Goal: Information Seeking & Learning: Learn about a topic

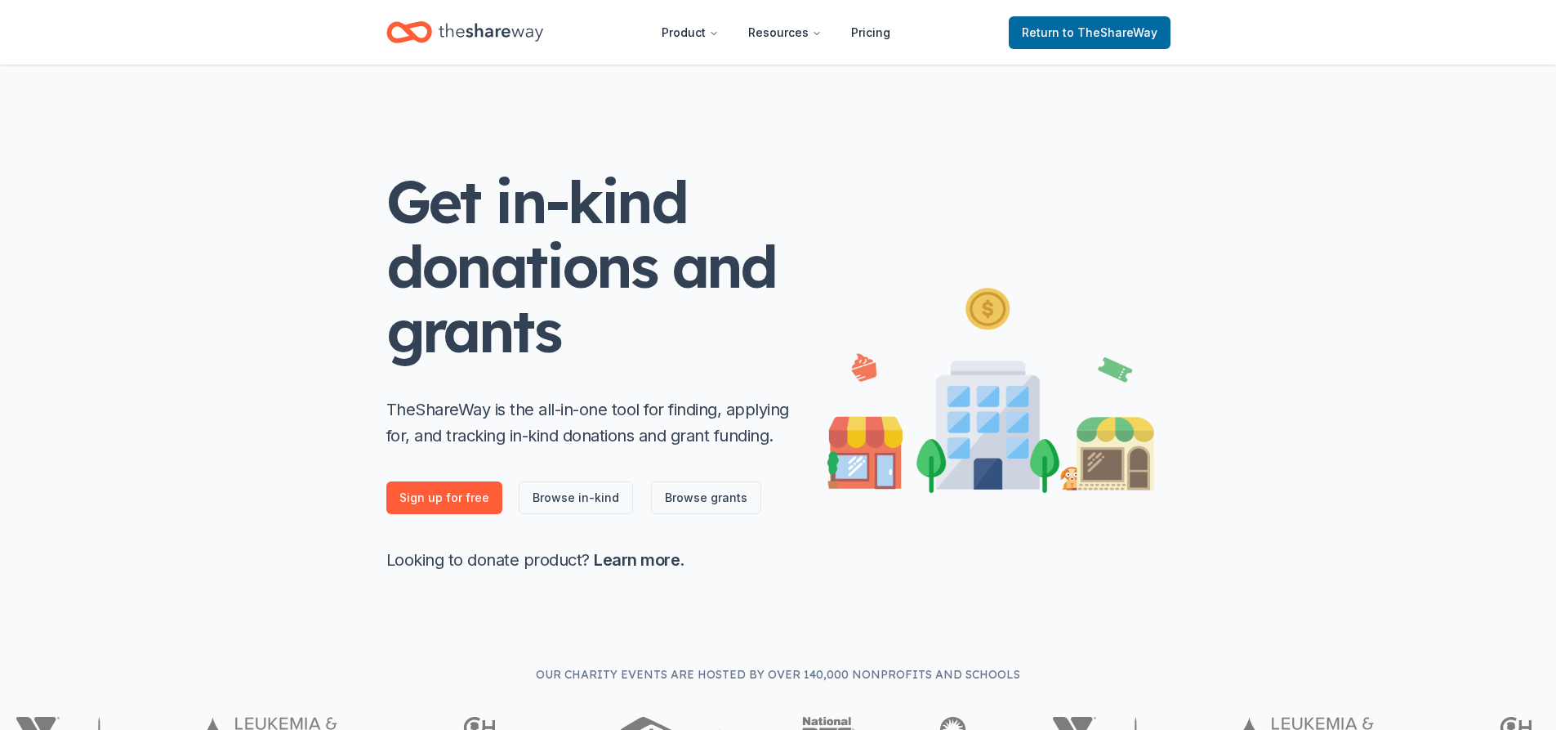
click at [457, 35] on icon "Home" at bounding box center [491, 32] width 105 height 18
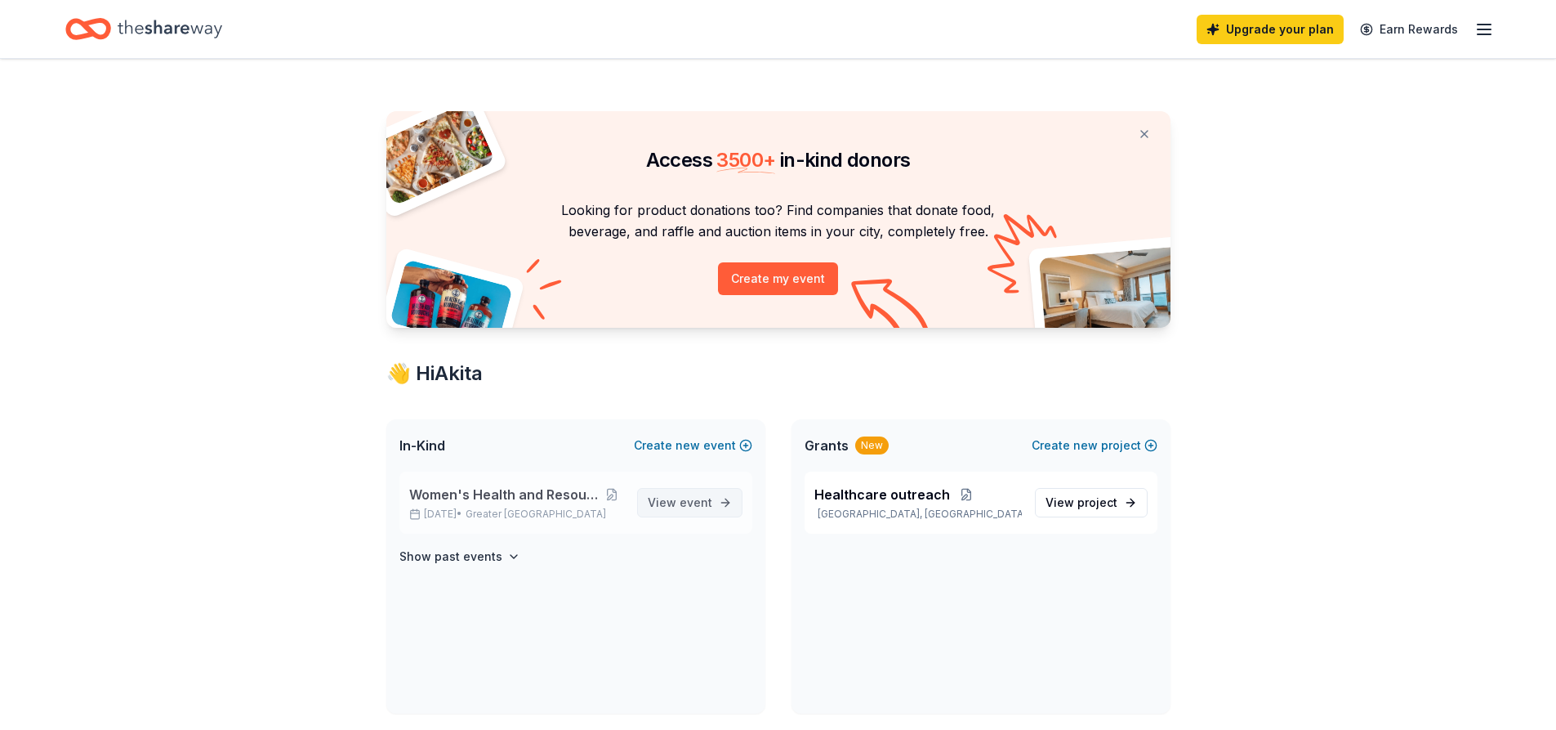
click at [695, 506] on span "event" at bounding box center [696, 502] width 33 height 14
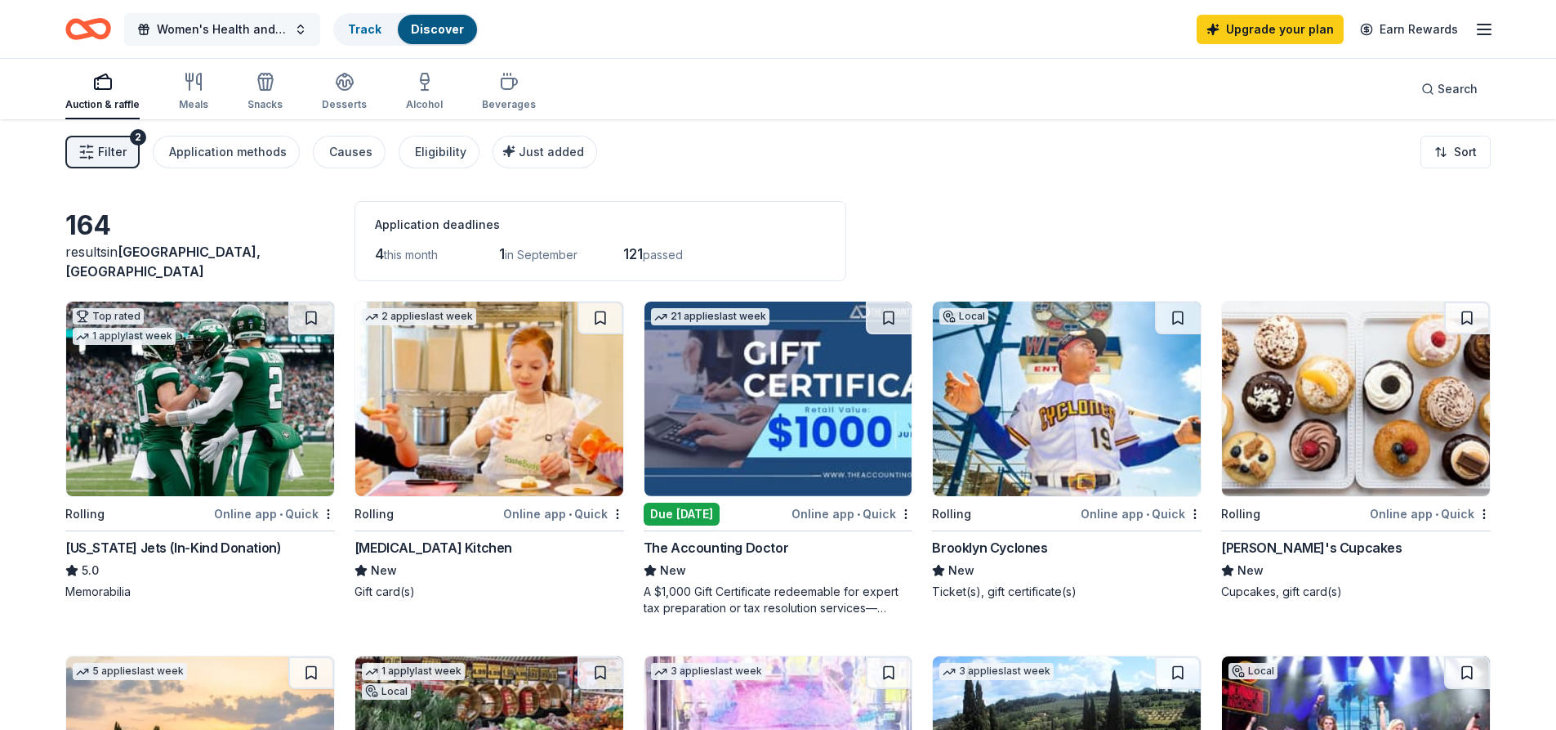
click at [225, 28] on span "Women's Health and Resources Love Fest" at bounding box center [222, 30] width 131 height 20
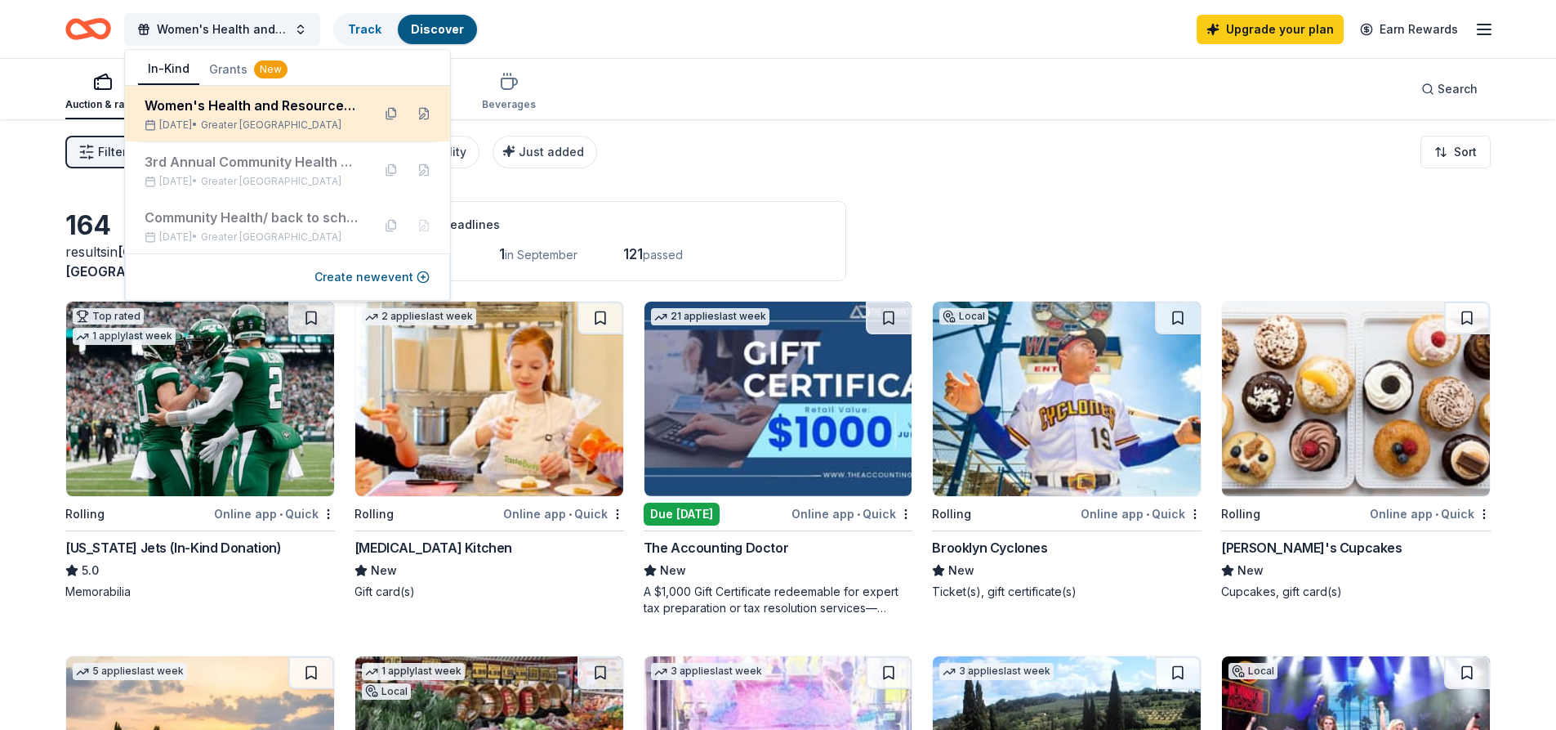
click at [217, 96] on div "Women's Health and Resources Love Fest" at bounding box center [252, 106] width 214 height 20
click at [215, 115] on div "Women's Health and Resources Love Fest [DATE] • Greater [GEOGRAPHIC_DATA]" at bounding box center [252, 114] width 214 height 36
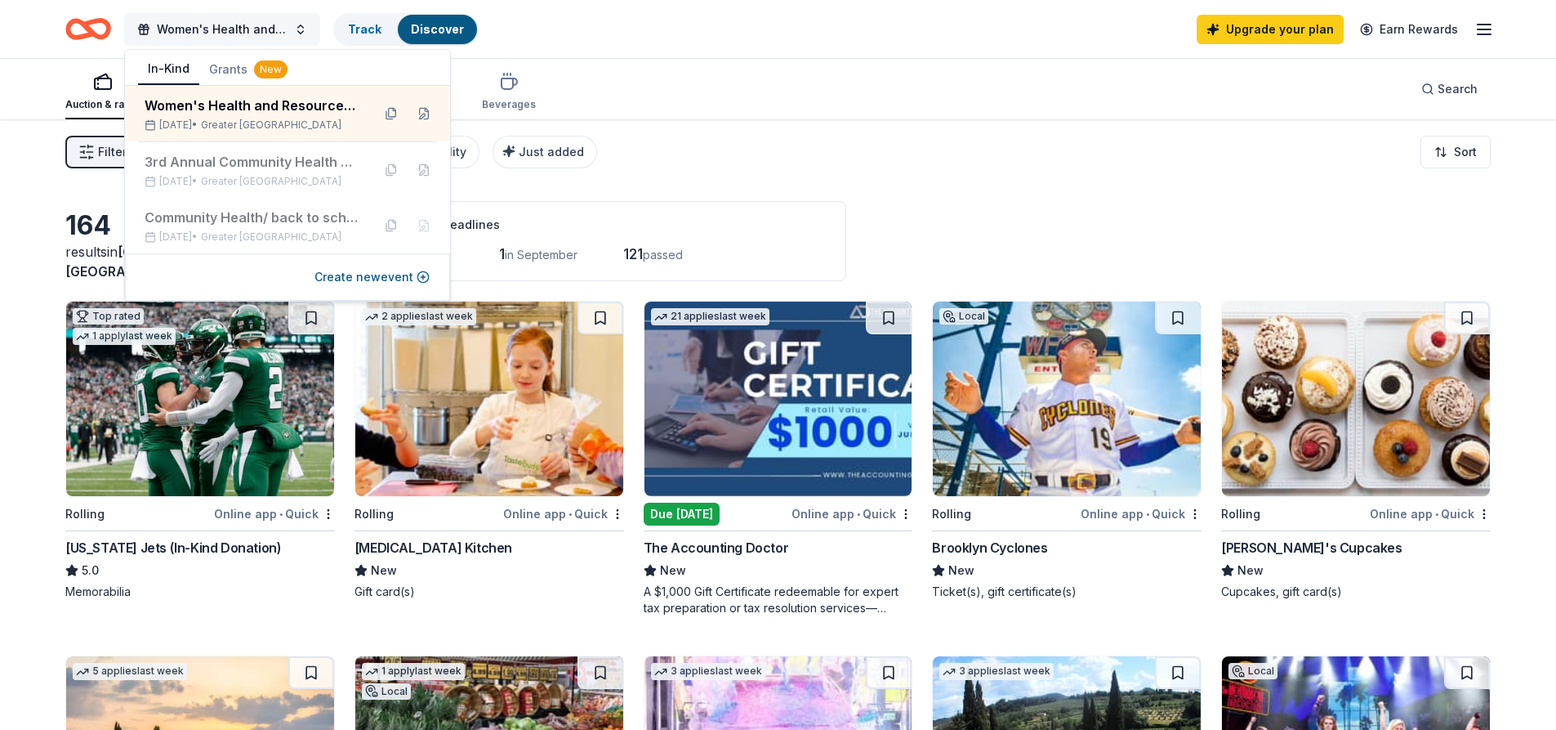
click at [139, 23] on span "button" at bounding box center [143, 29] width 13 height 13
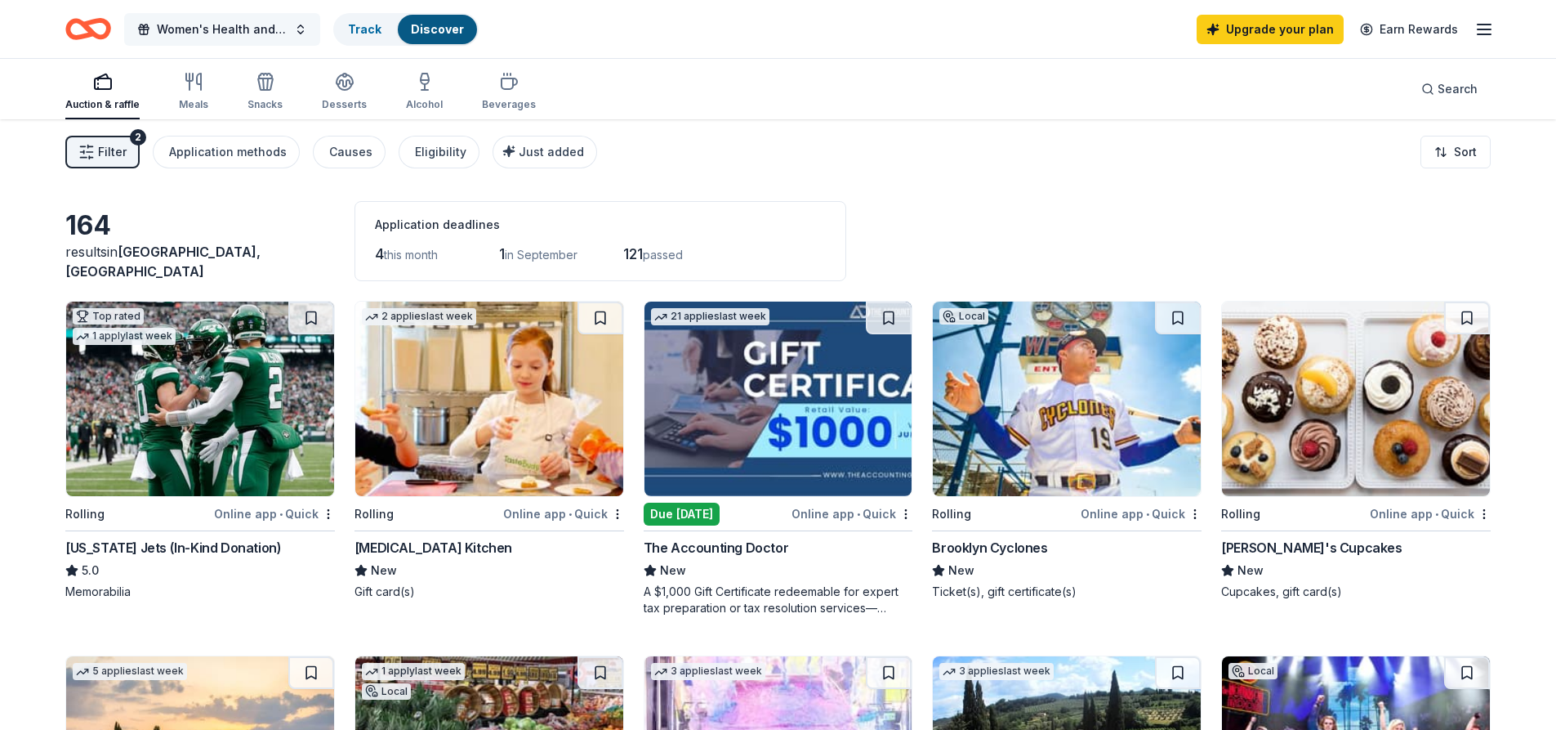
click at [300, 27] on button "Women's Health and Resources Love Fest" at bounding box center [222, 29] width 196 height 33
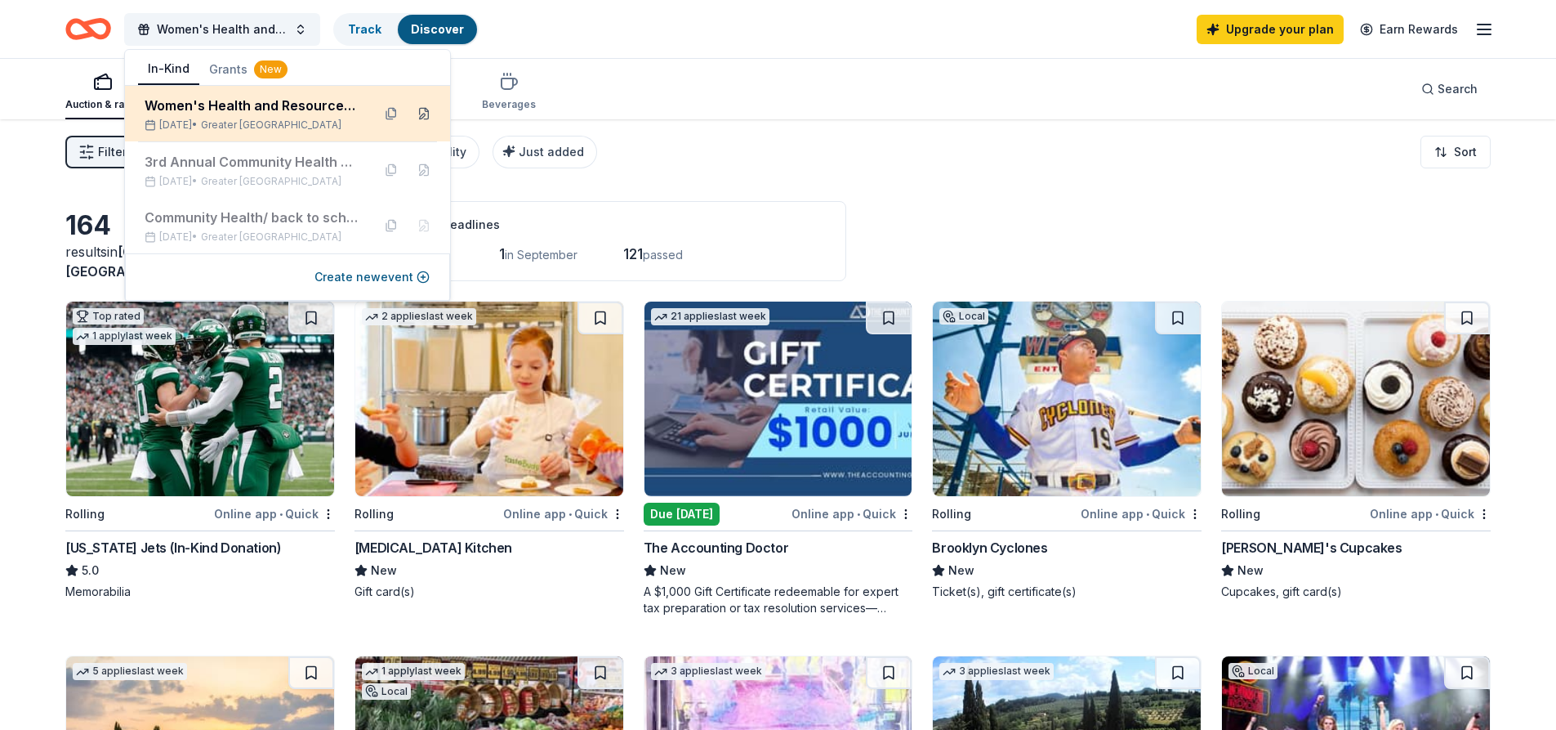
click at [422, 114] on button at bounding box center [424, 113] width 26 height 26
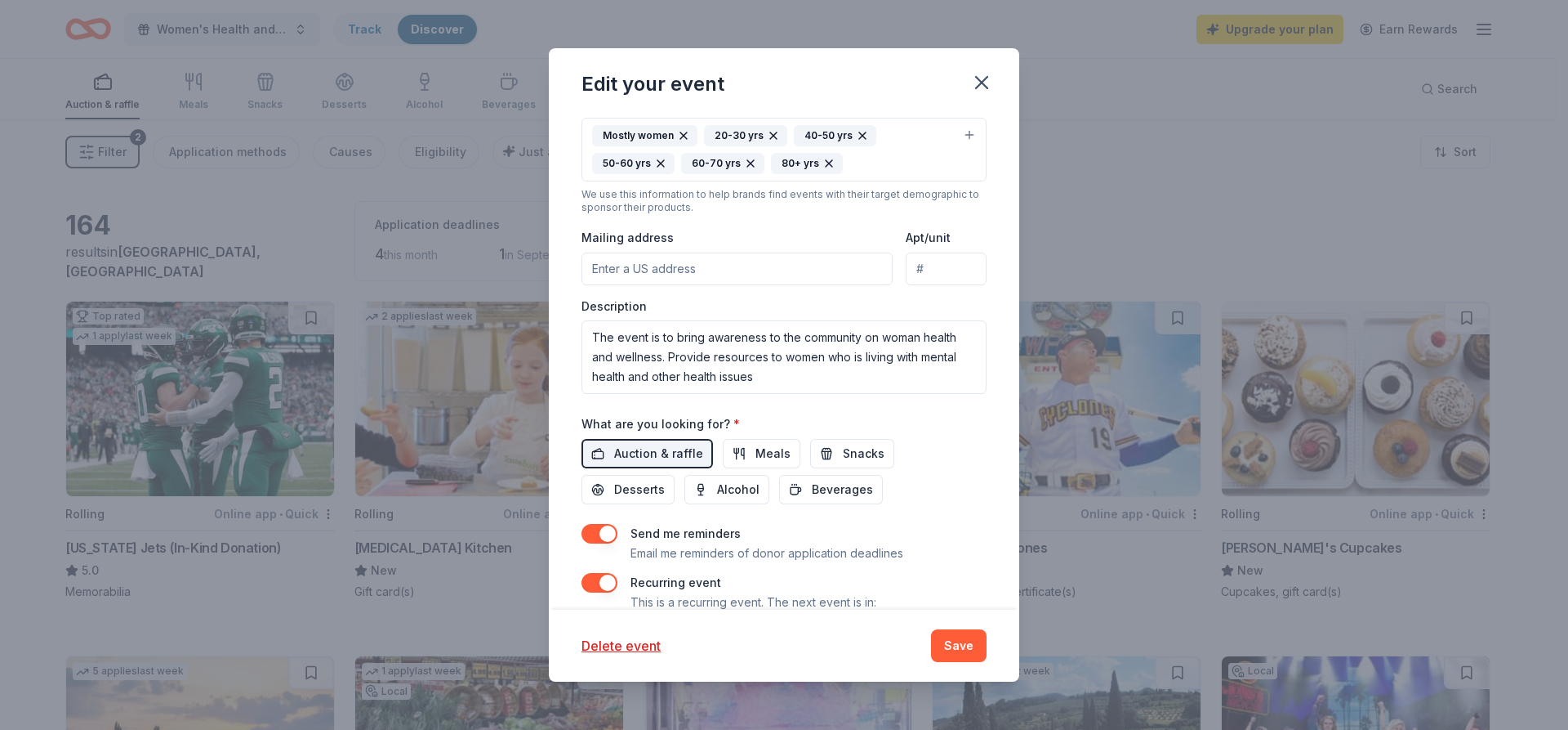
scroll to position [476, 0]
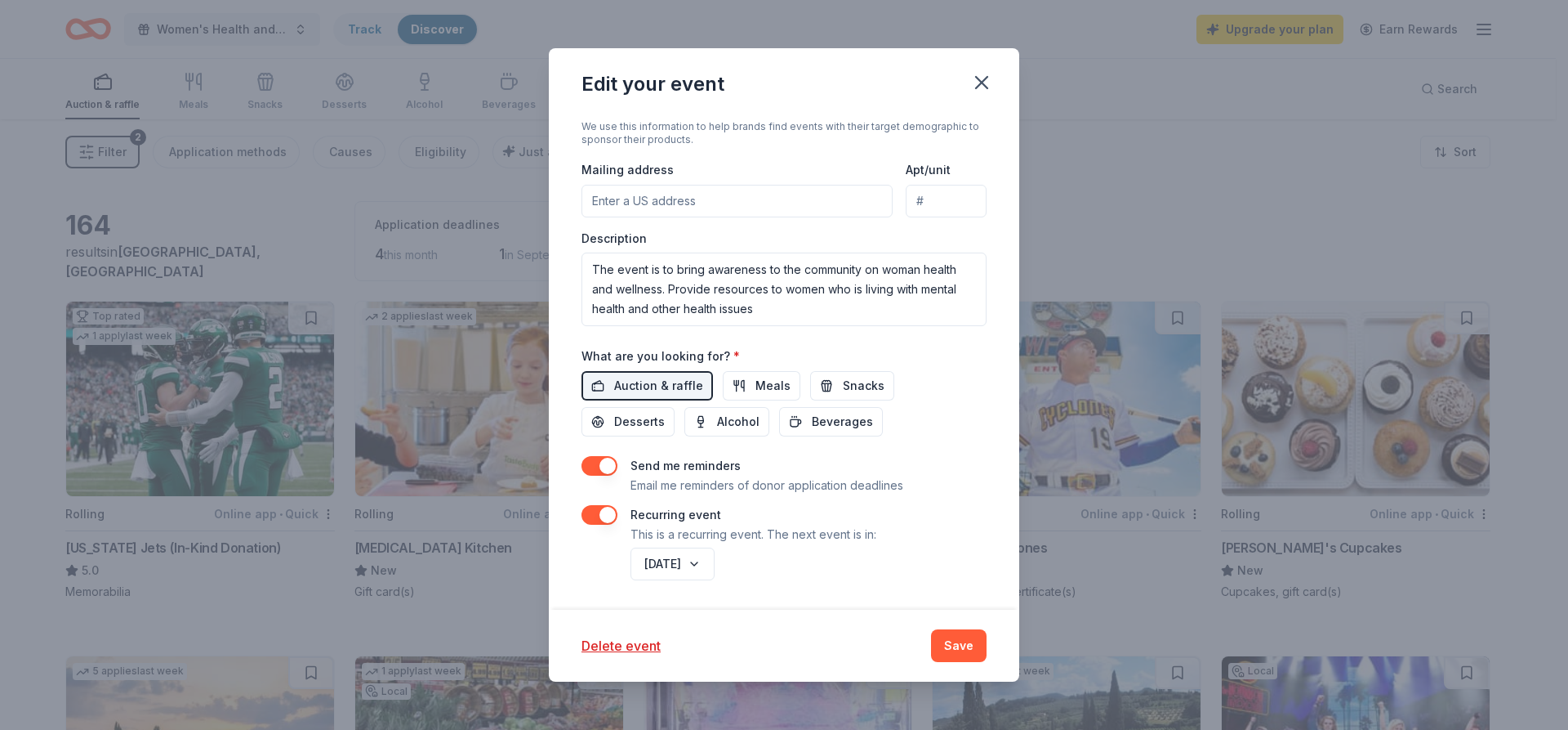
click at [609, 463] on button "button" at bounding box center [600, 466] width 36 height 20
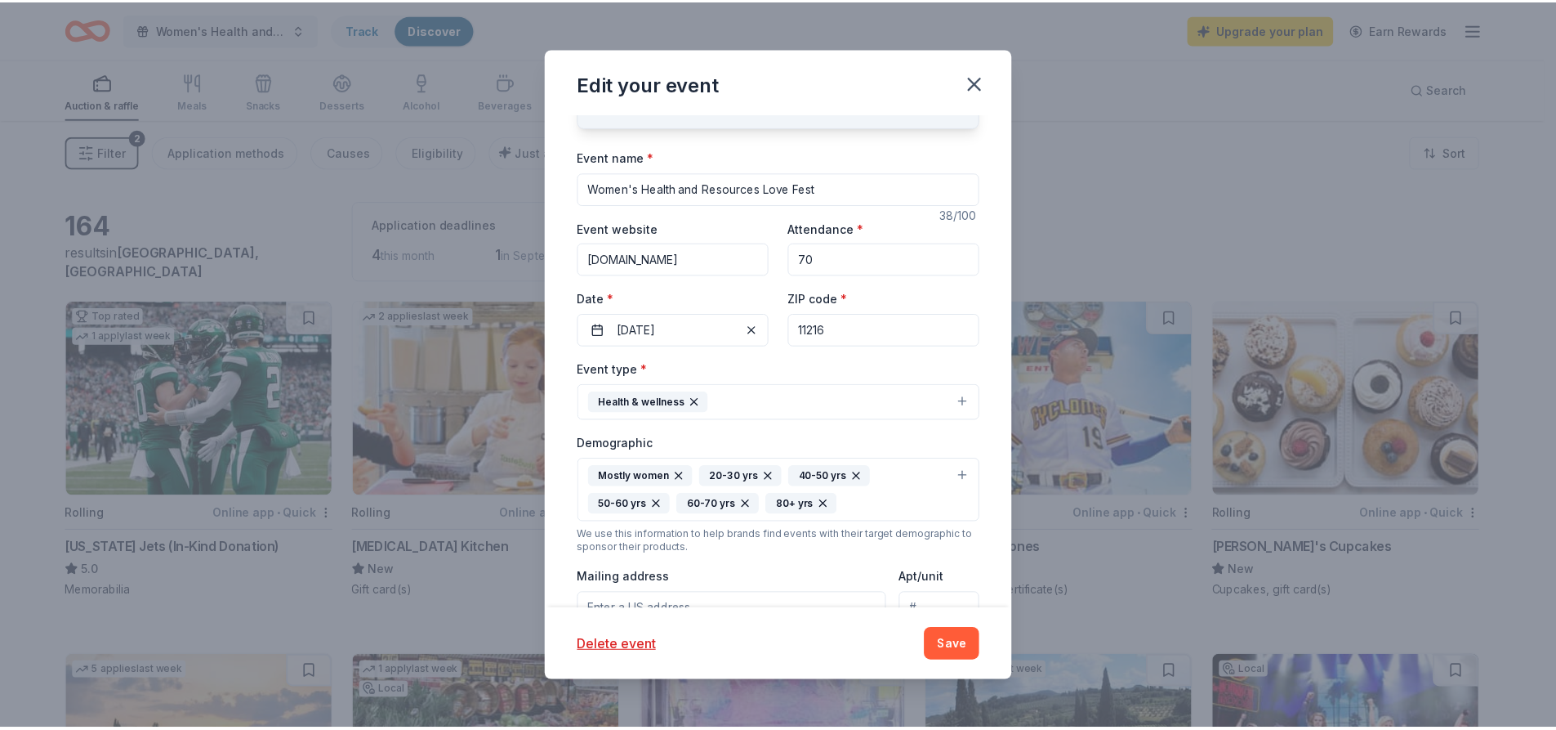
scroll to position [0, 0]
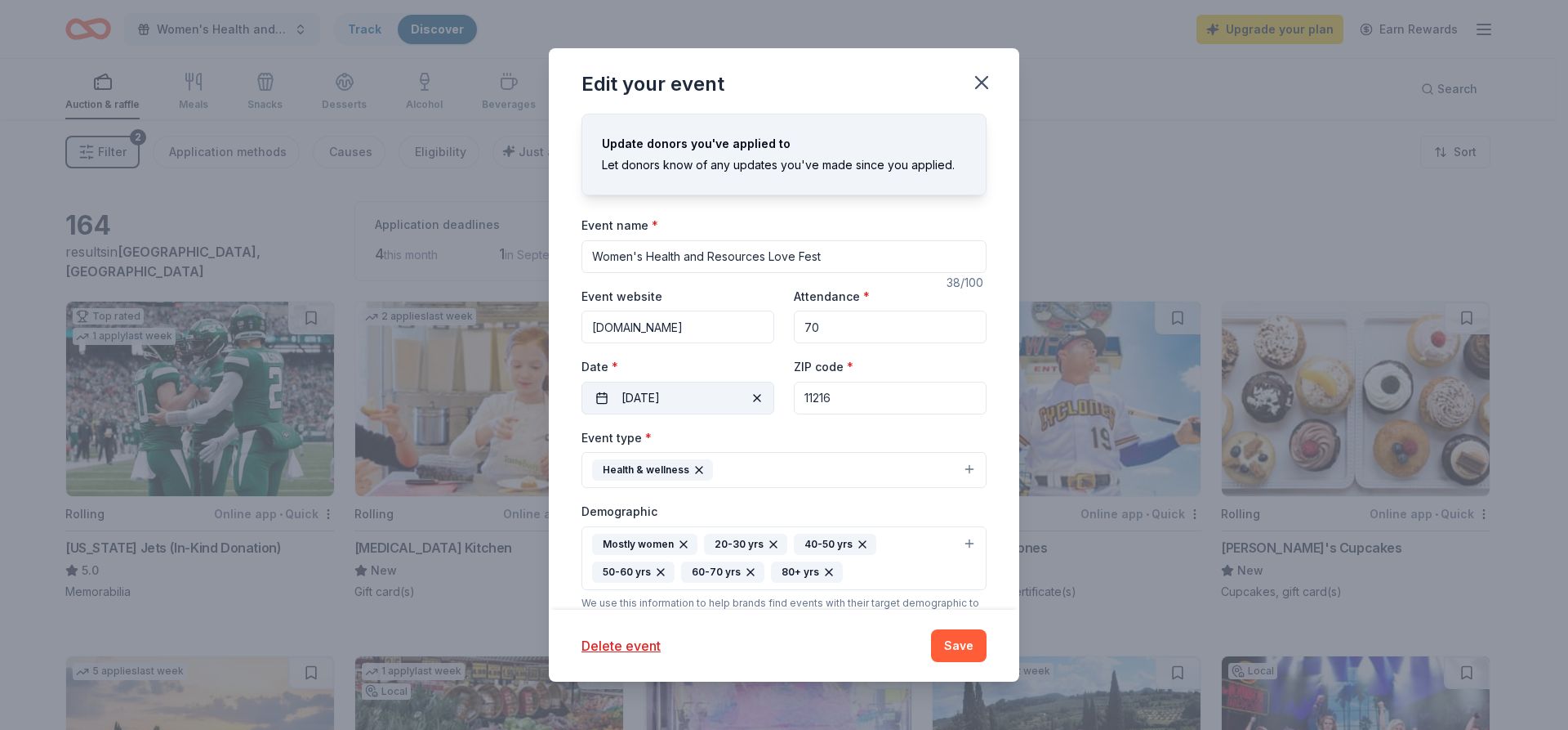
click at [734, 398] on button "[DATE]" at bounding box center [678, 398] width 193 height 33
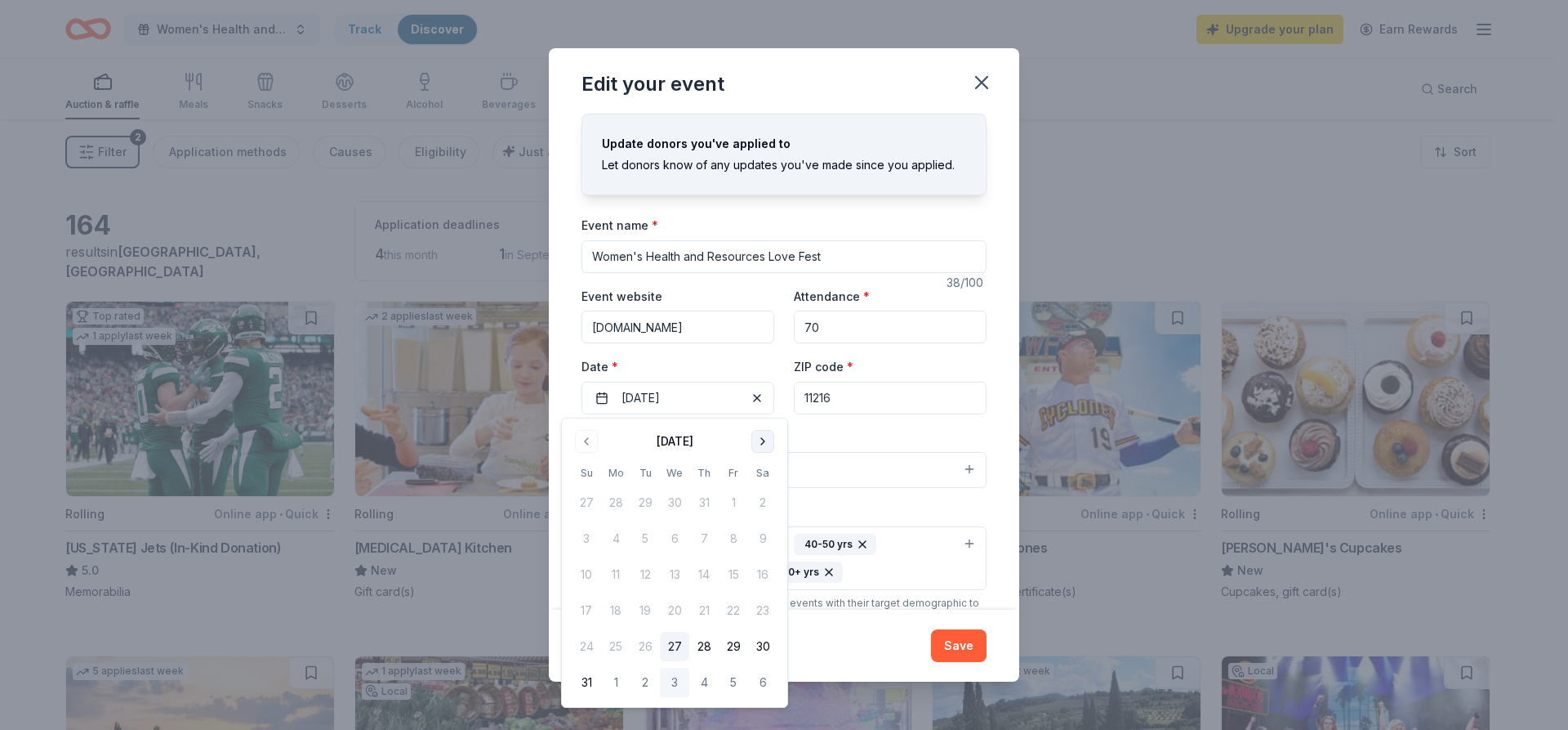
click at [761, 441] on button "Go to next month" at bounding box center [763, 441] width 23 height 23
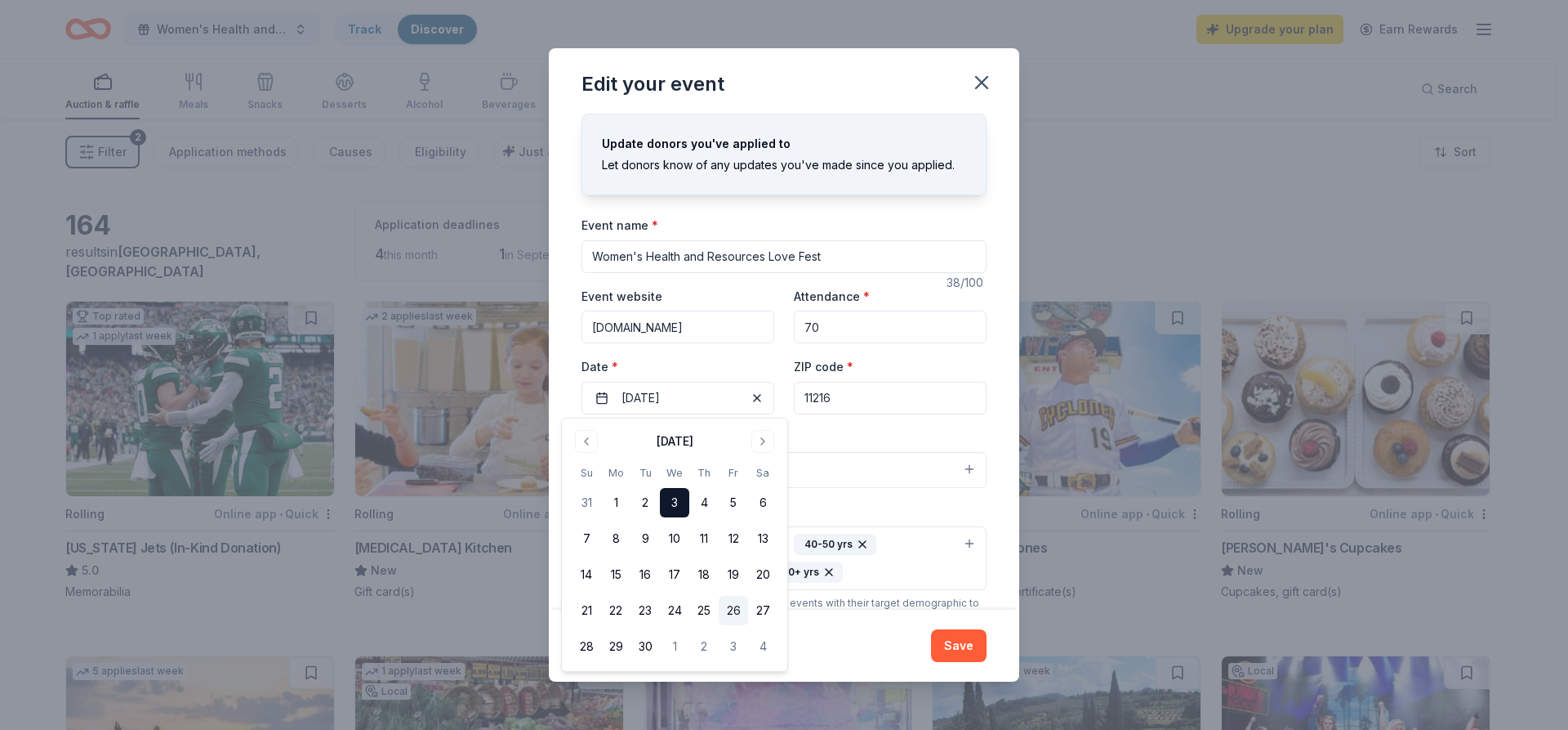
click at [736, 606] on button "26" at bounding box center [733, 610] width 29 height 29
click at [884, 651] on div "Delete event" at bounding box center [747, 646] width 330 height 20
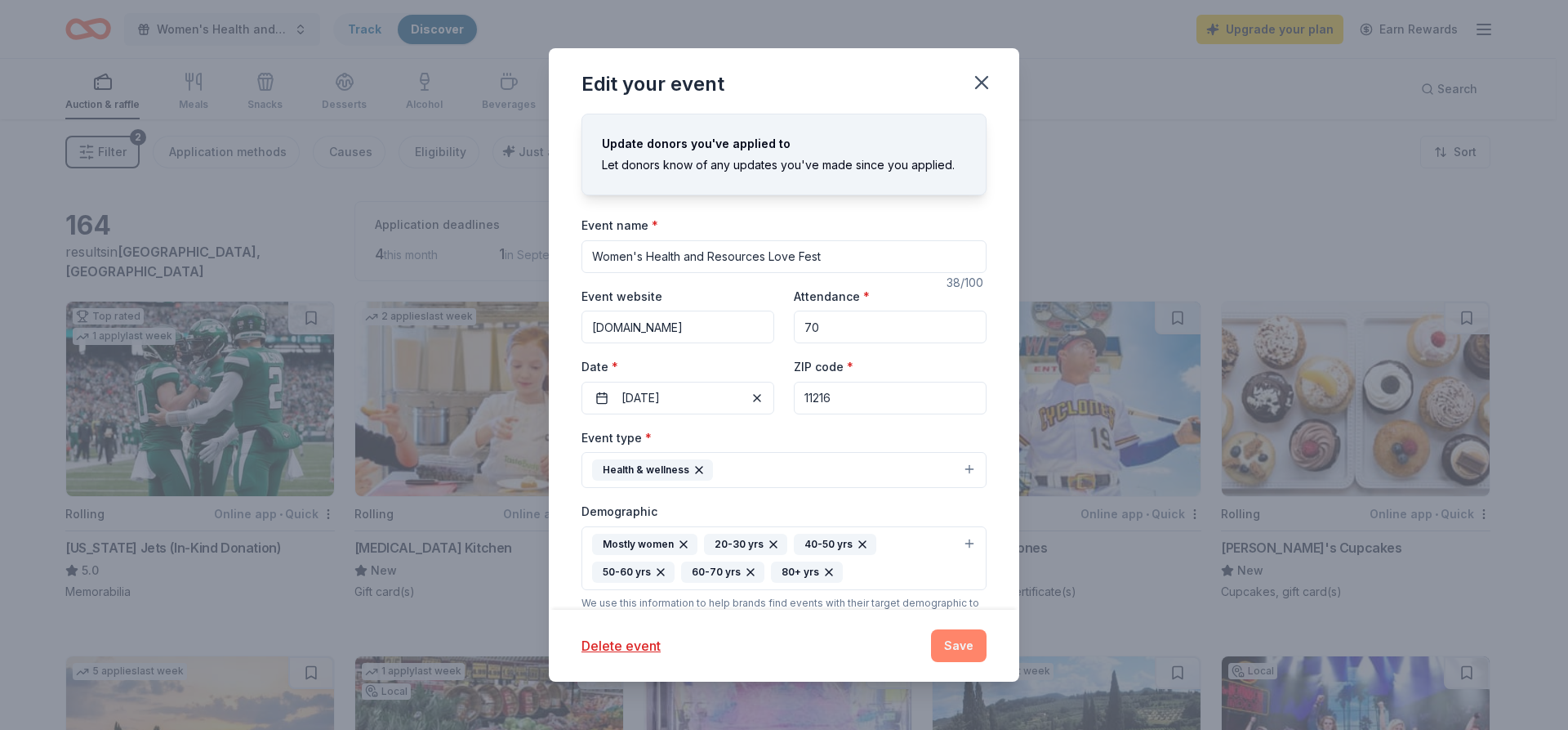
click at [971, 637] on button "Save" at bounding box center [958, 645] width 56 height 33
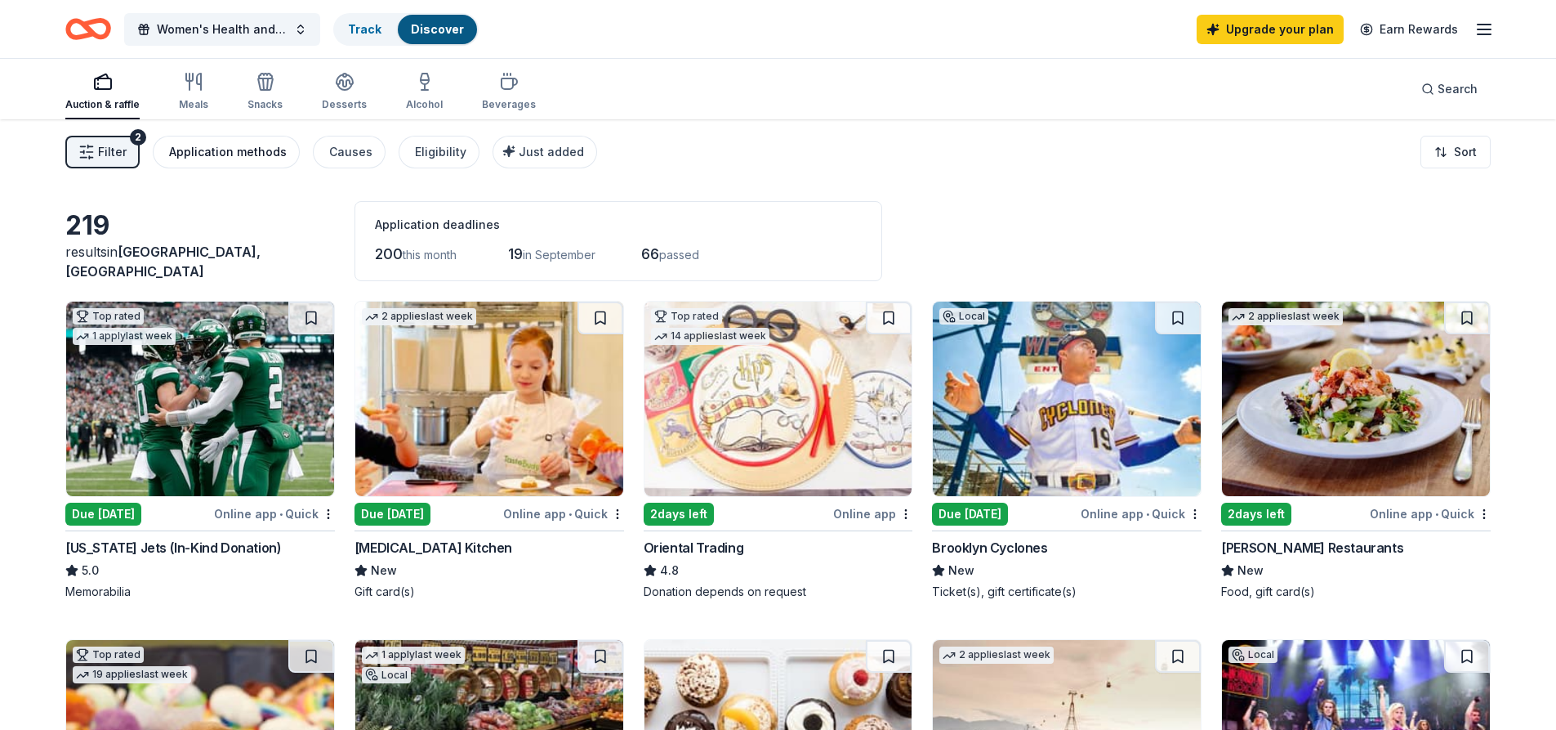
click at [221, 146] on div "Application methods" at bounding box center [228, 152] width 118 height 20
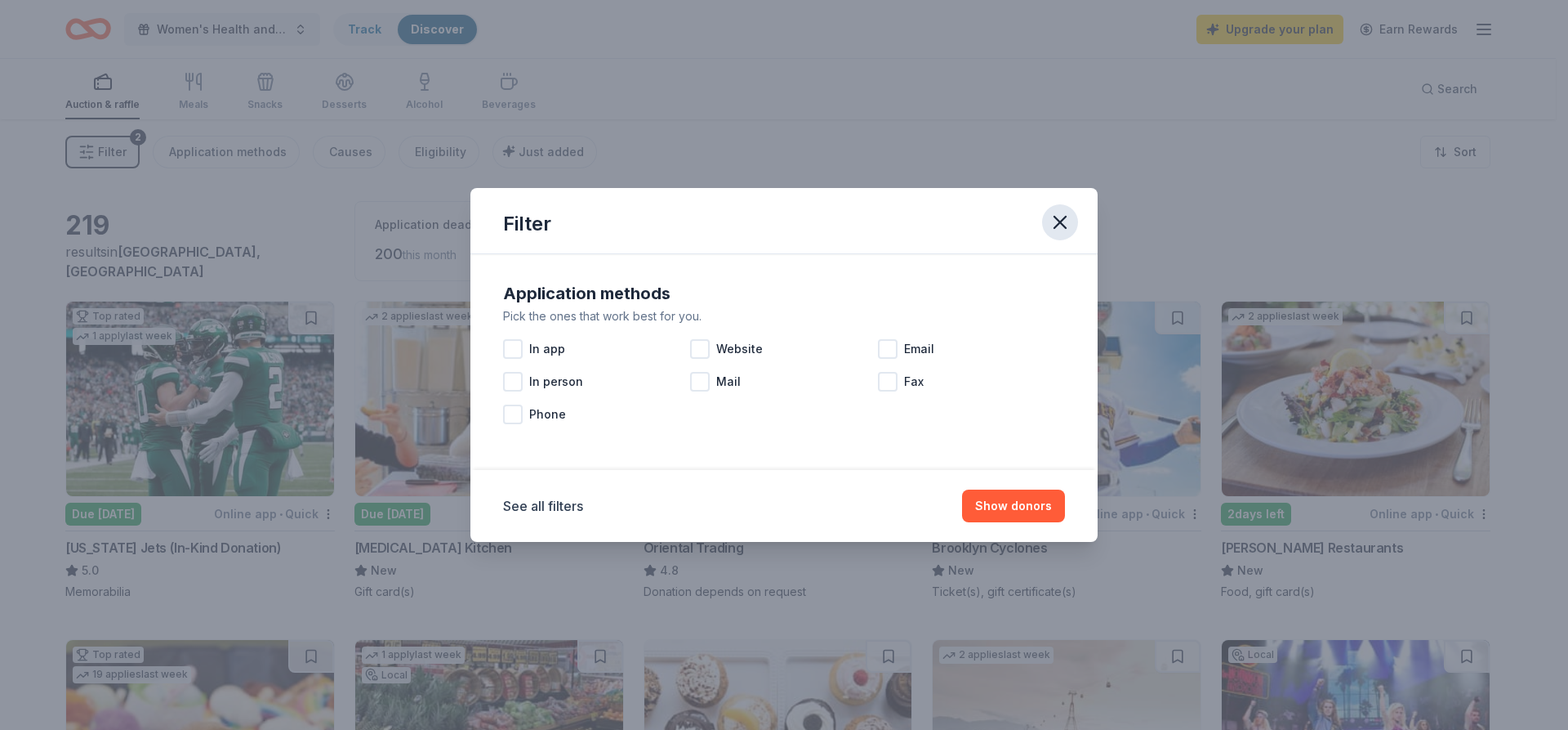
click at [1061, 222] on icon "button" at bounding box center [1059, 222] width 23 height 23
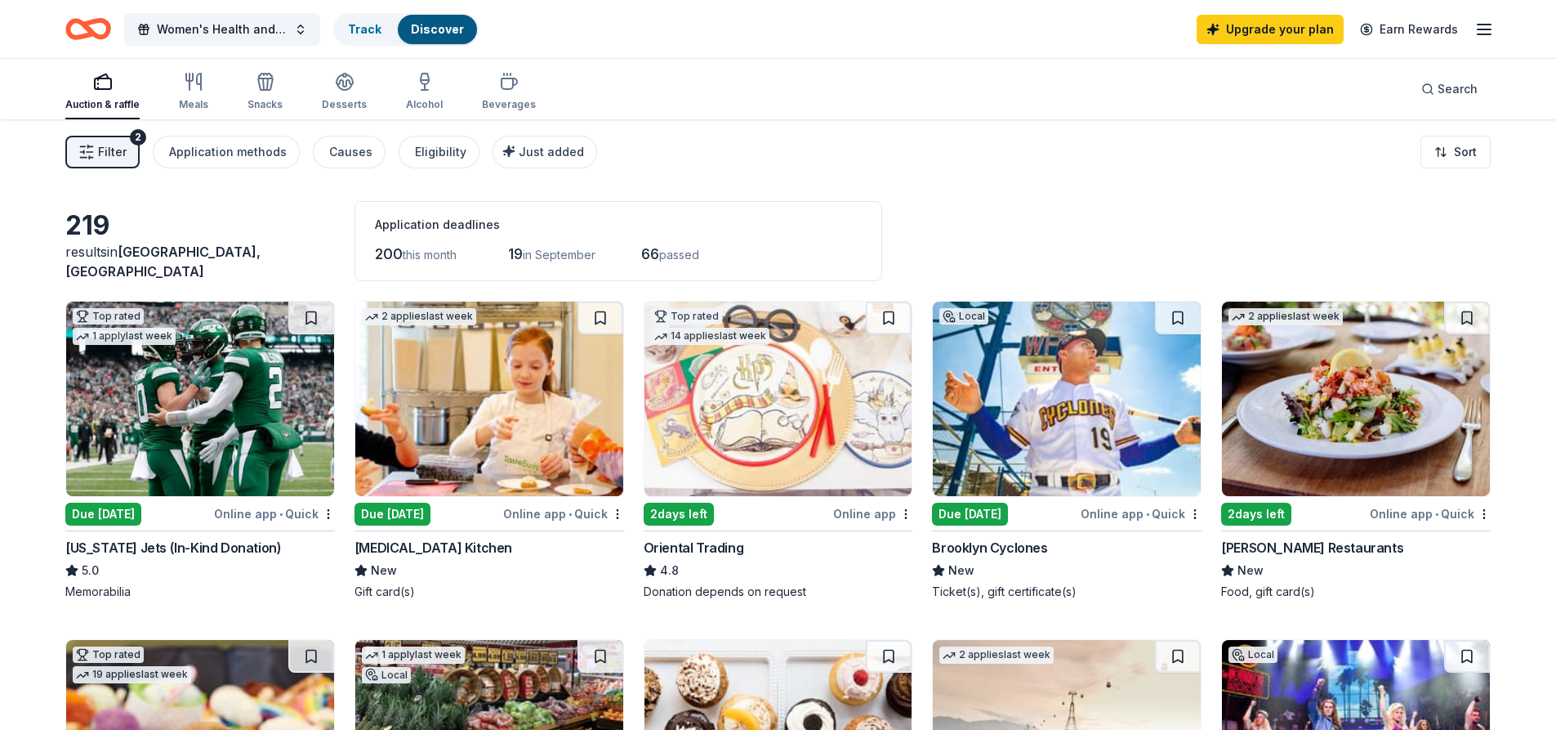
drag, startPoint x: 90, startPoint y: 136, endPoint x: 101, endPoint y: 145, distance: 14.1
click at [101, 145] on button "Filter 2" at bounding box center [102, 152] width 74 height 33
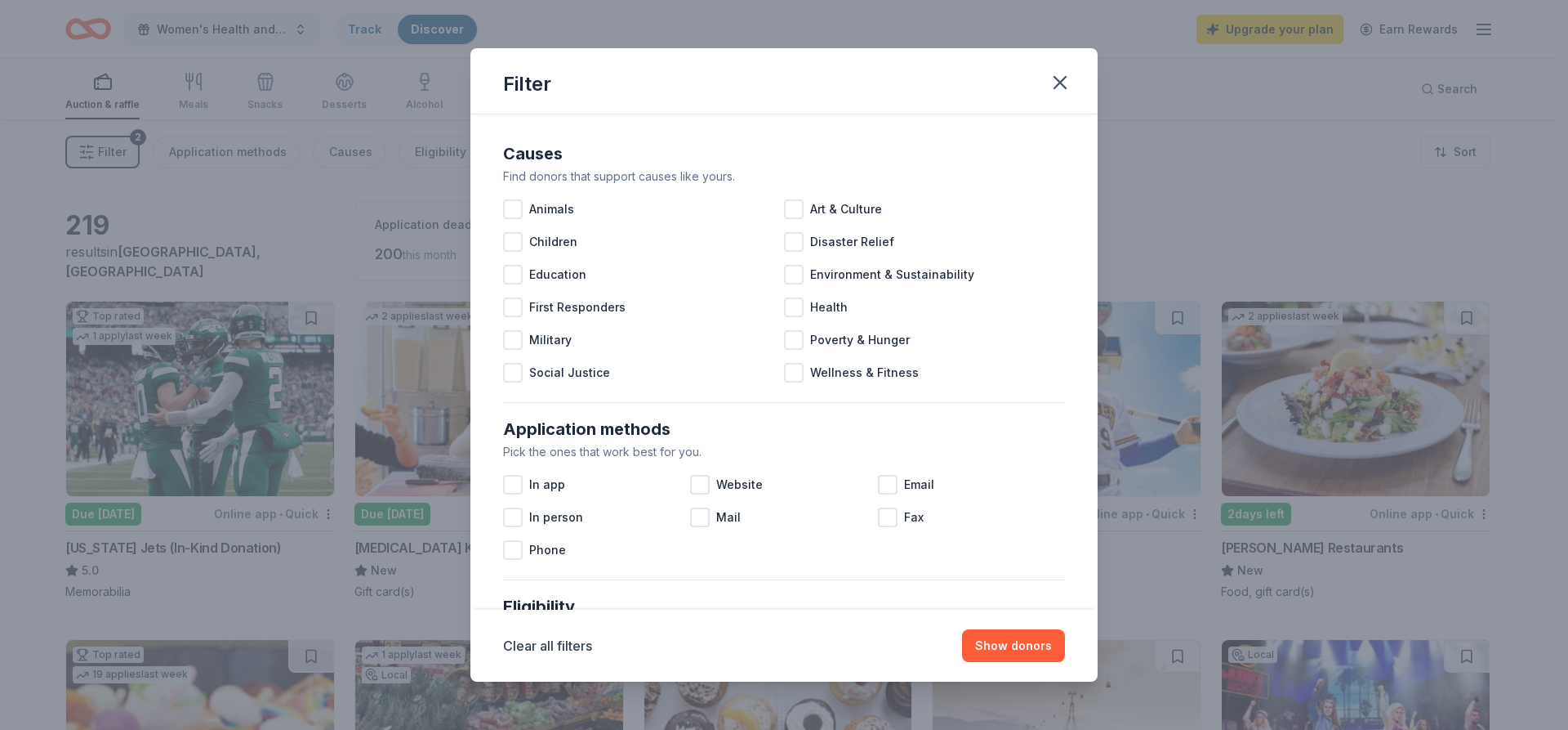
click at [101, 145] on div "Filter Causes Find donors that support causes like yours. Animals Art & Culture…" at bounding box center [784, 365] width 1568 height 730
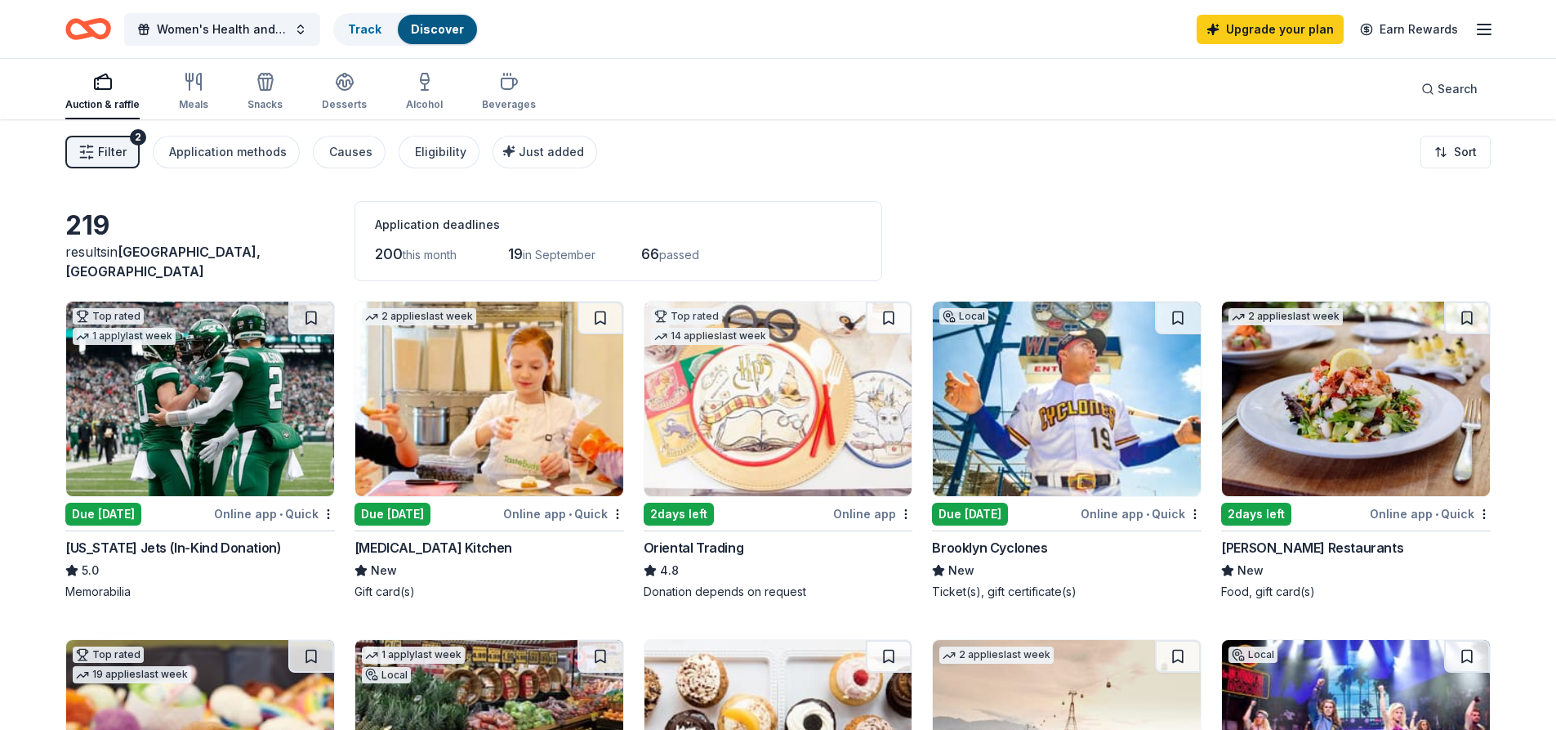
click at [104, 146] on span "Filter" at bounding box center [112, 152] width 29 height 20
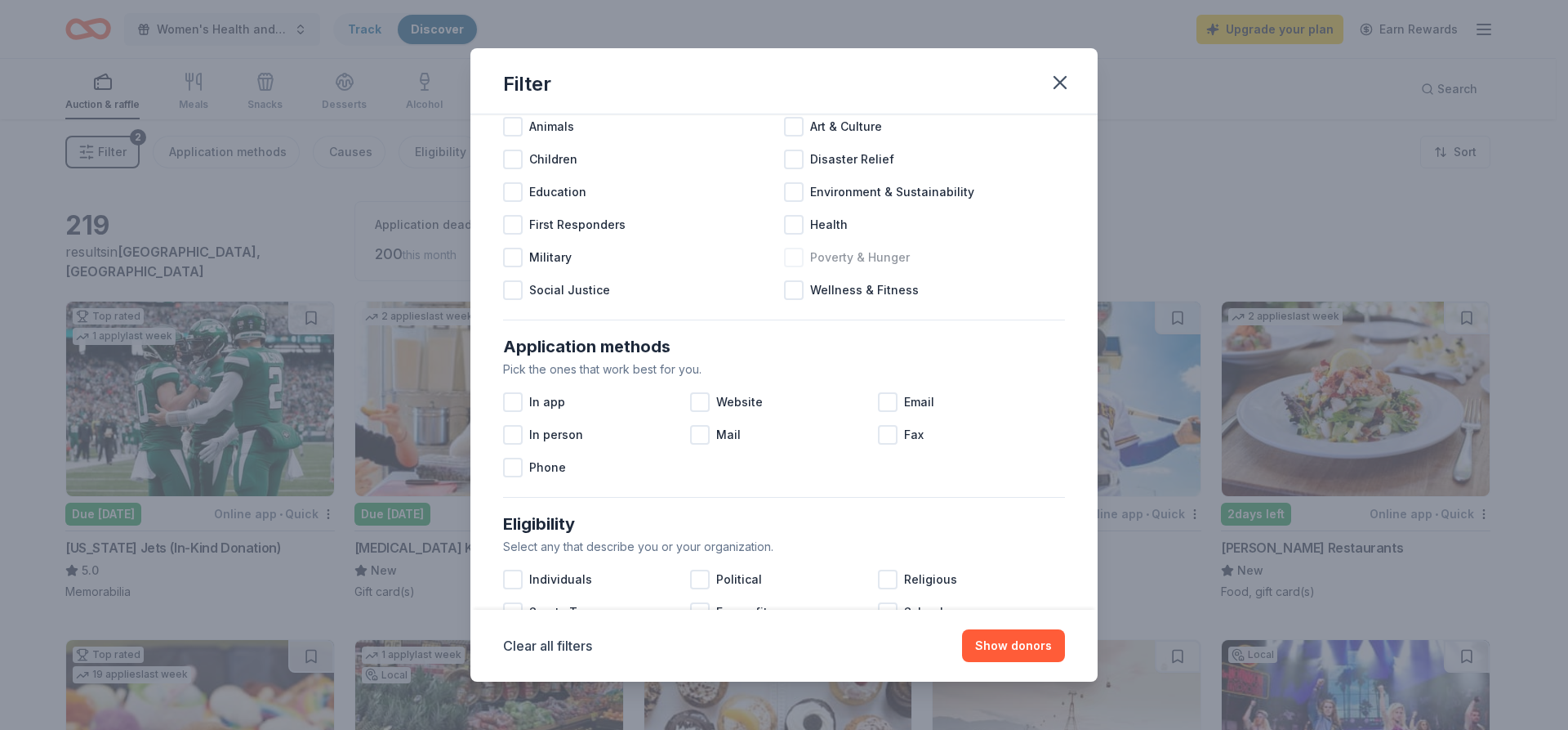
scroll to position [82, 0]
click at [784, 286] on div at bounding box center [793, 291] width 20 height 20
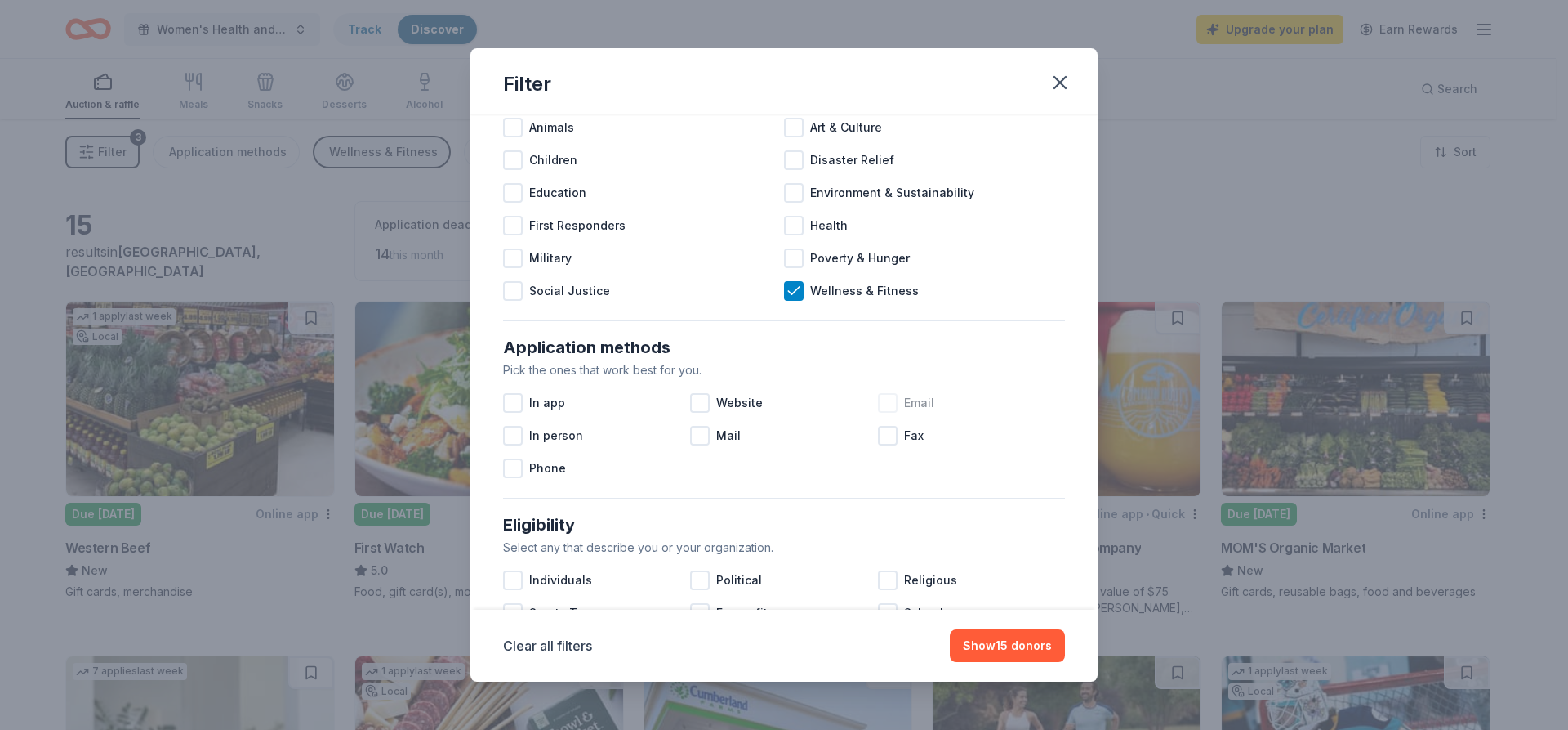
click at [877, 408] on div at bounding box center [887, 403] width 20 height 20
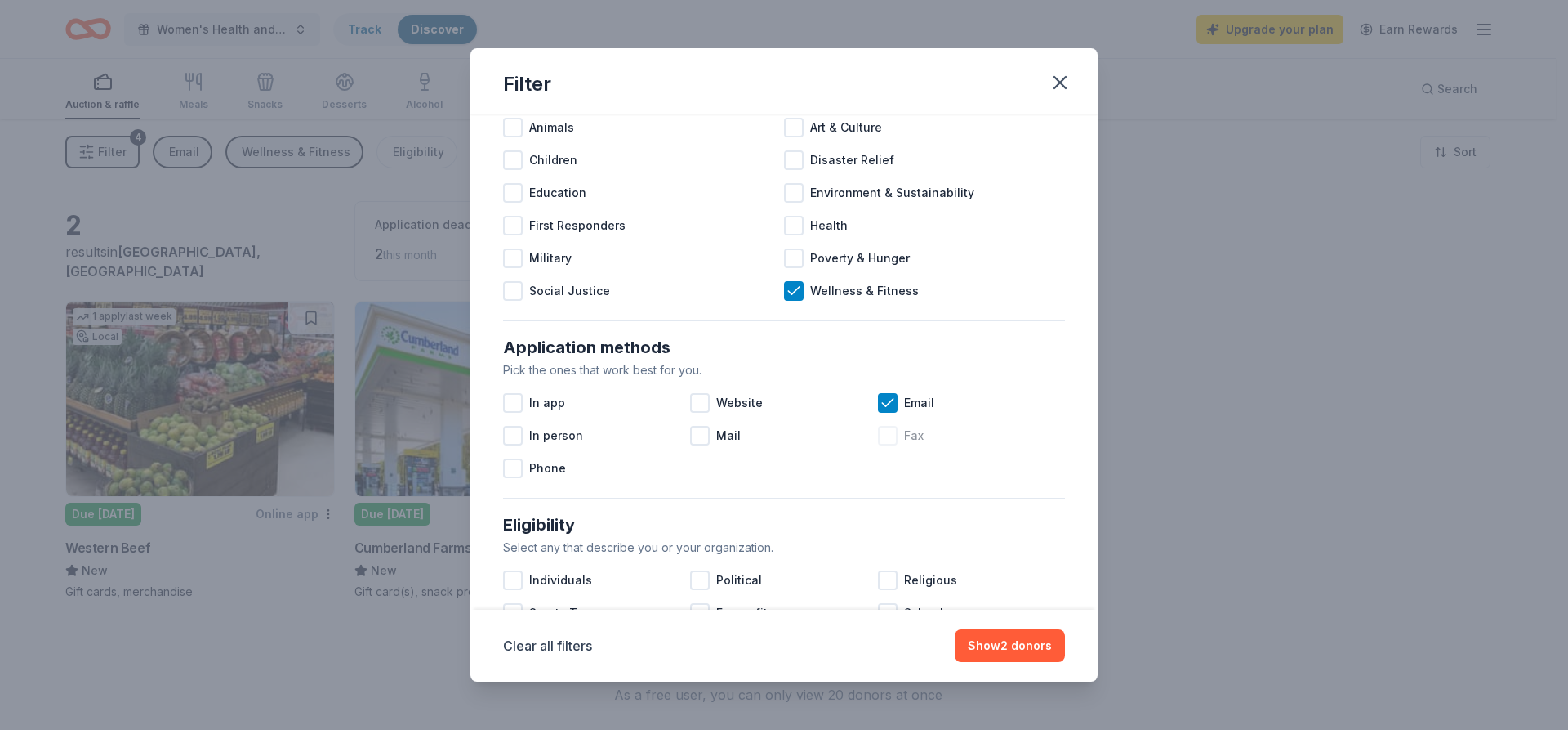
click at [880, 431] on div at bounding box center [887, 436] width 20 height 20
click at [684, 411] on div "In app" at bounding box center [596, 402] width 187 height 33
click at [694, 405] on div at bounding box center [700, 403] width 20 height 20
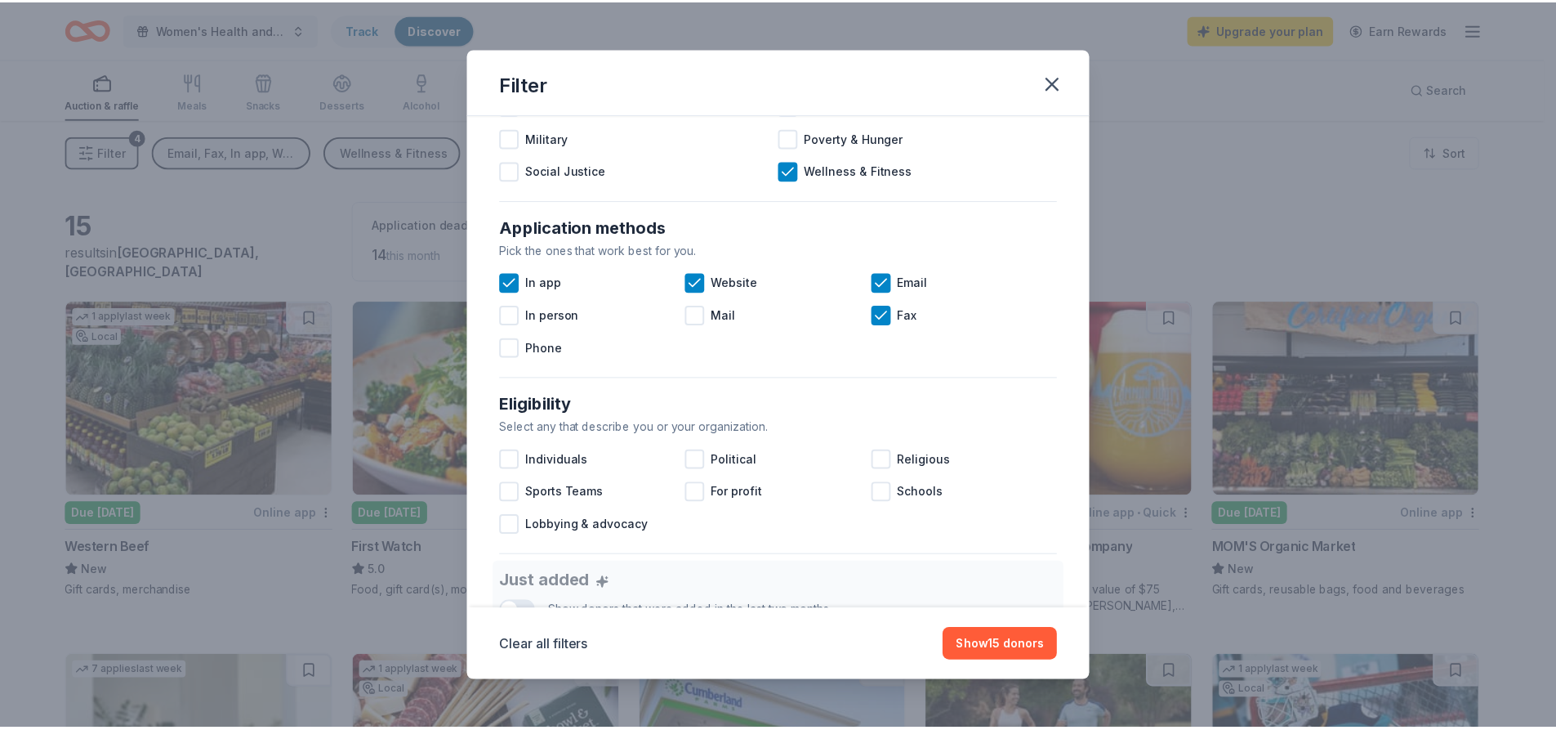
scroll to position [327, 0]
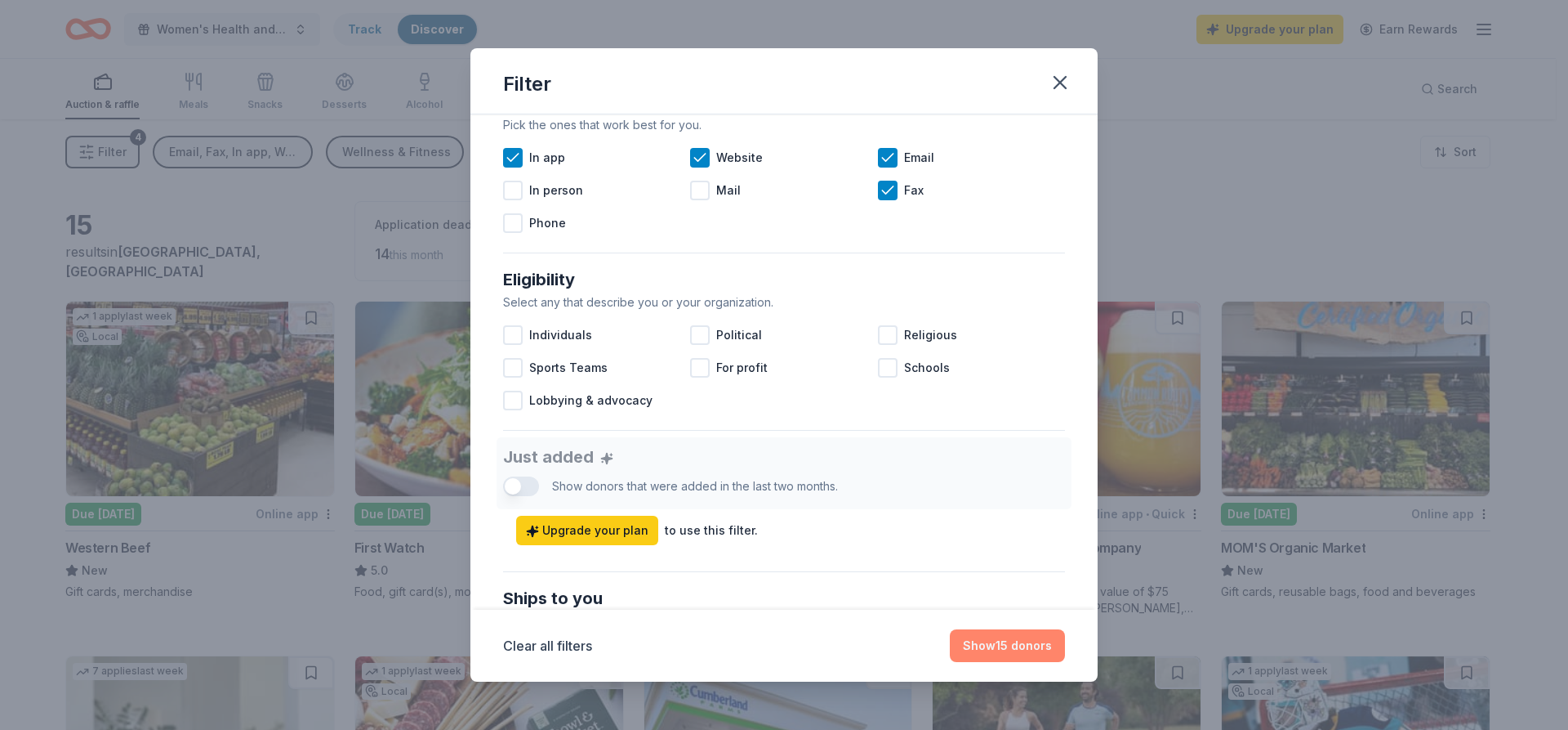
click at [1028, 645] on button "Show 15 donors" at bounding box center [1006, 645] width 115 height 33
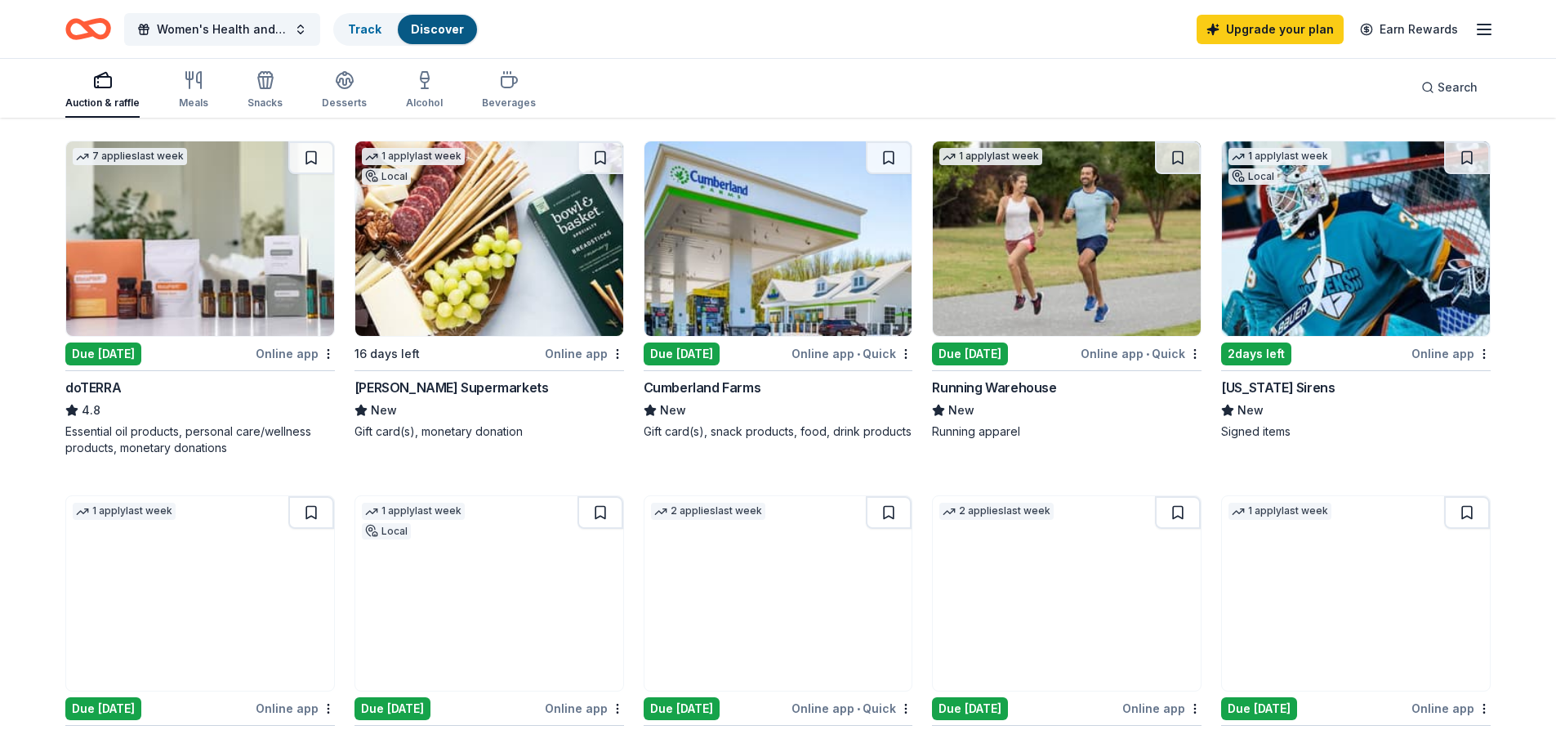
scroll to position [490, 0]
